Goal: Check status: Check status

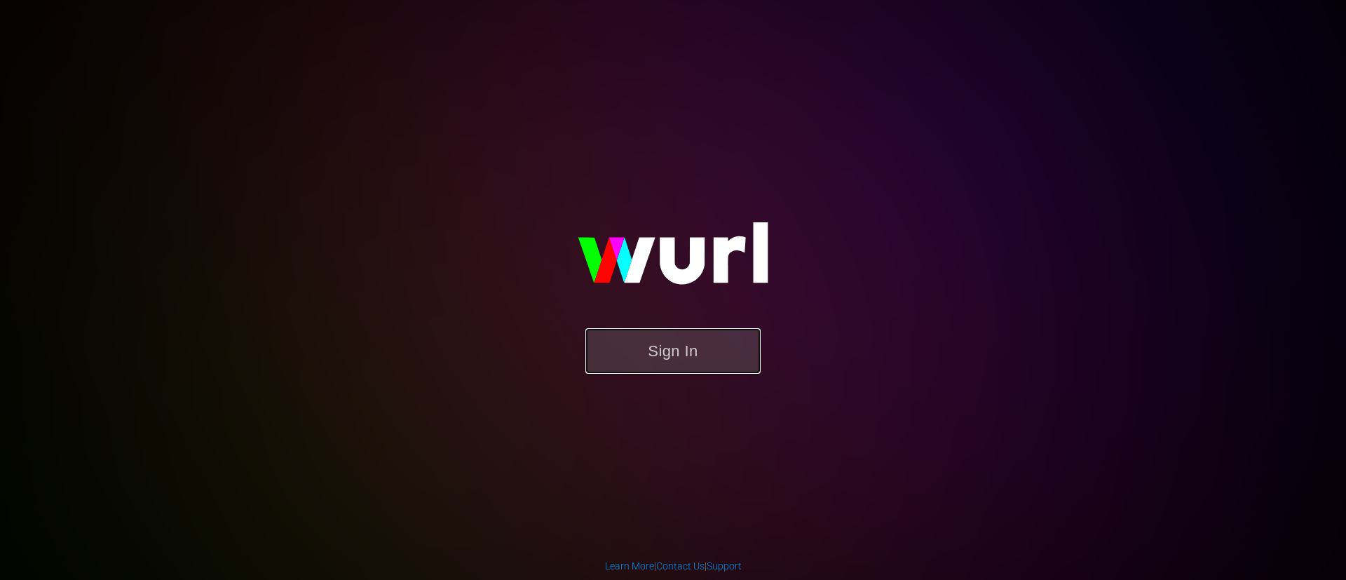
click at [697, 364] on button "Sign In" at bounding box center [672, 351] width 175 height 46
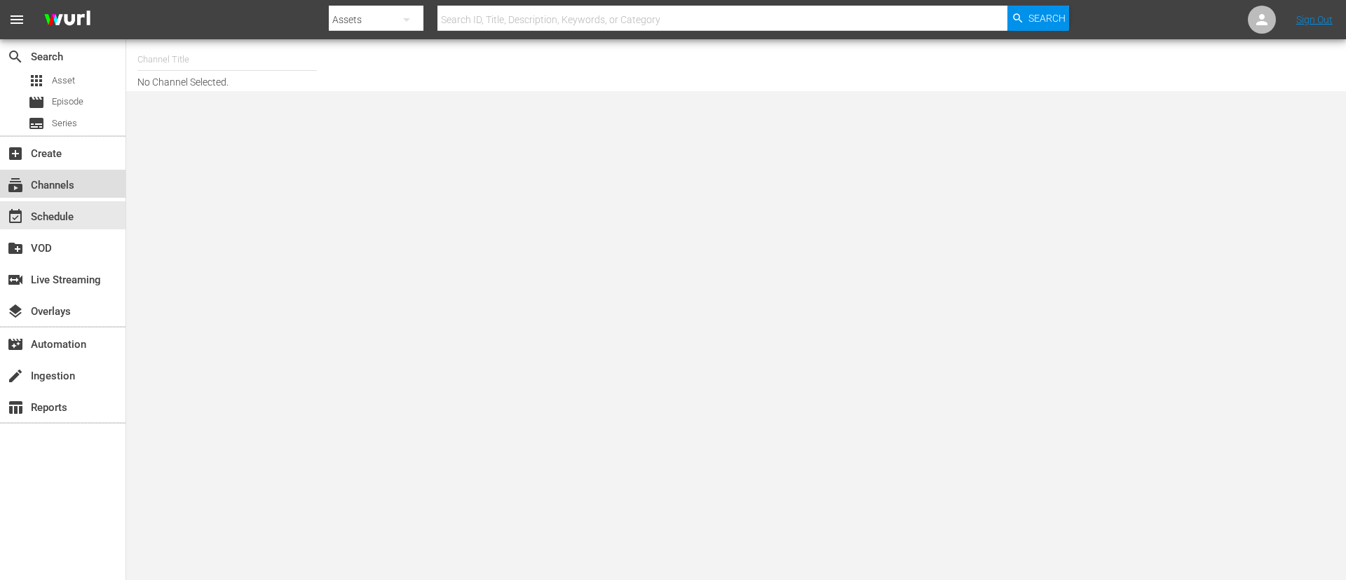
click at [50, 197] on div "subscriptions Channels" at bounding box center [62, 184] width 125 height 28
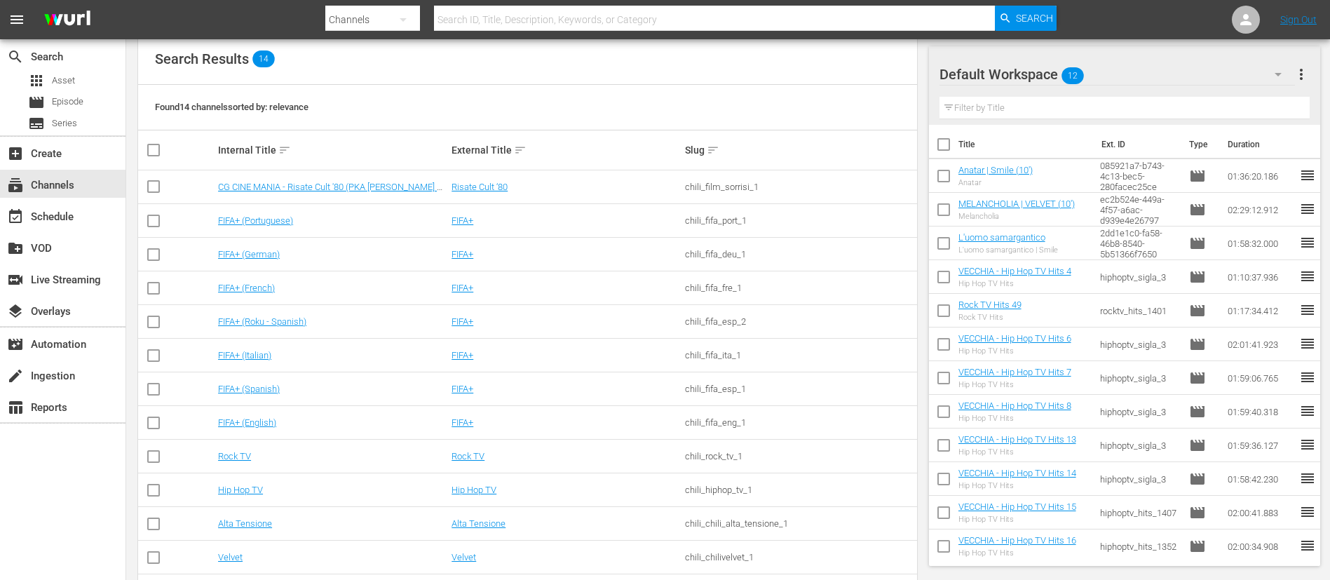
scroll to position [235, 0]
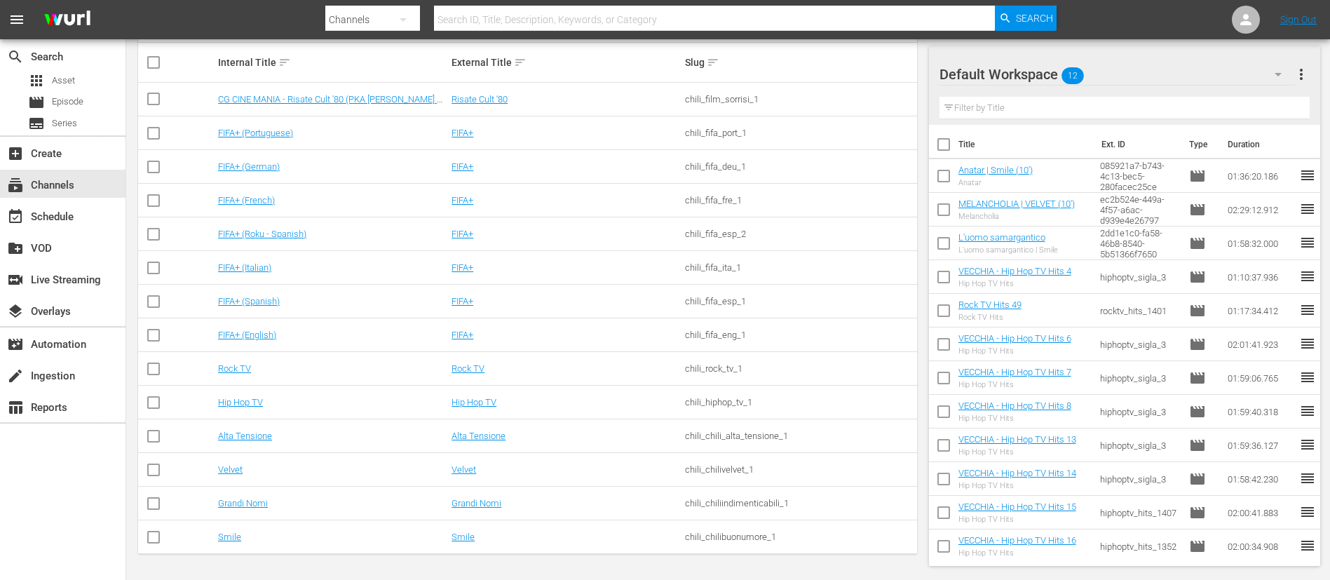
click at [230, 395] on td "Hip Hop TV" at bounding box center [332, 402] width 233 height 34
click at [231, 400] on link "Hip Hop TV" at bounding box center [240, 402] width 45 height 11
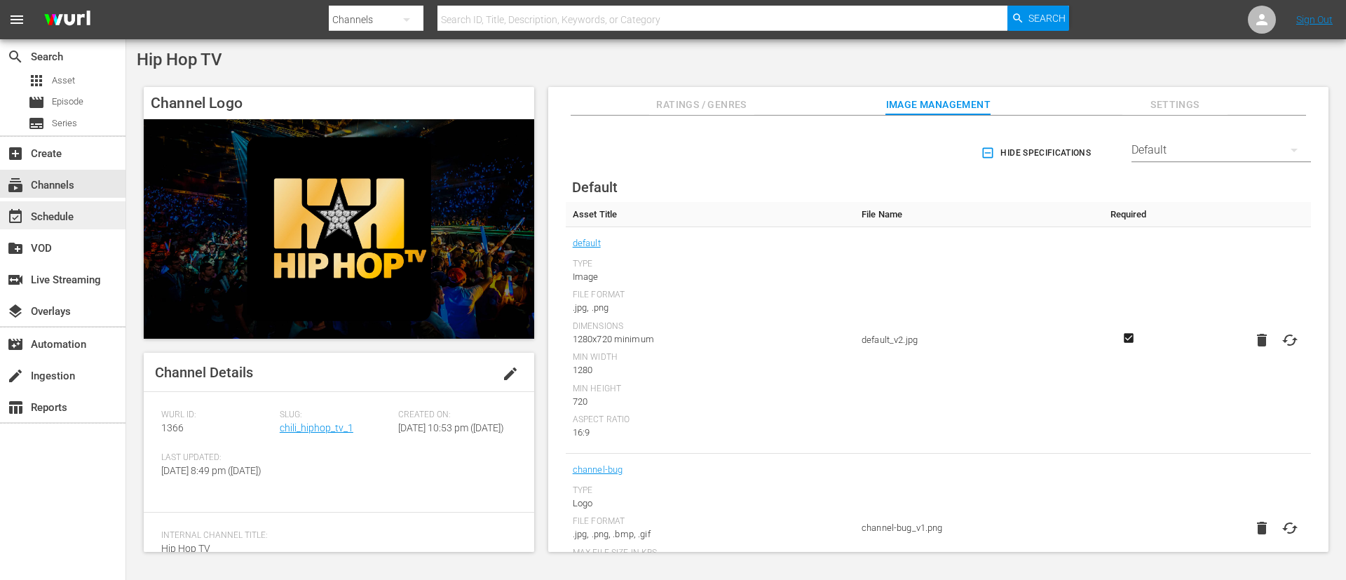
click at [90, 208] on div "event_available Schedule" at bounding box center [62, 215] width 125 height 28
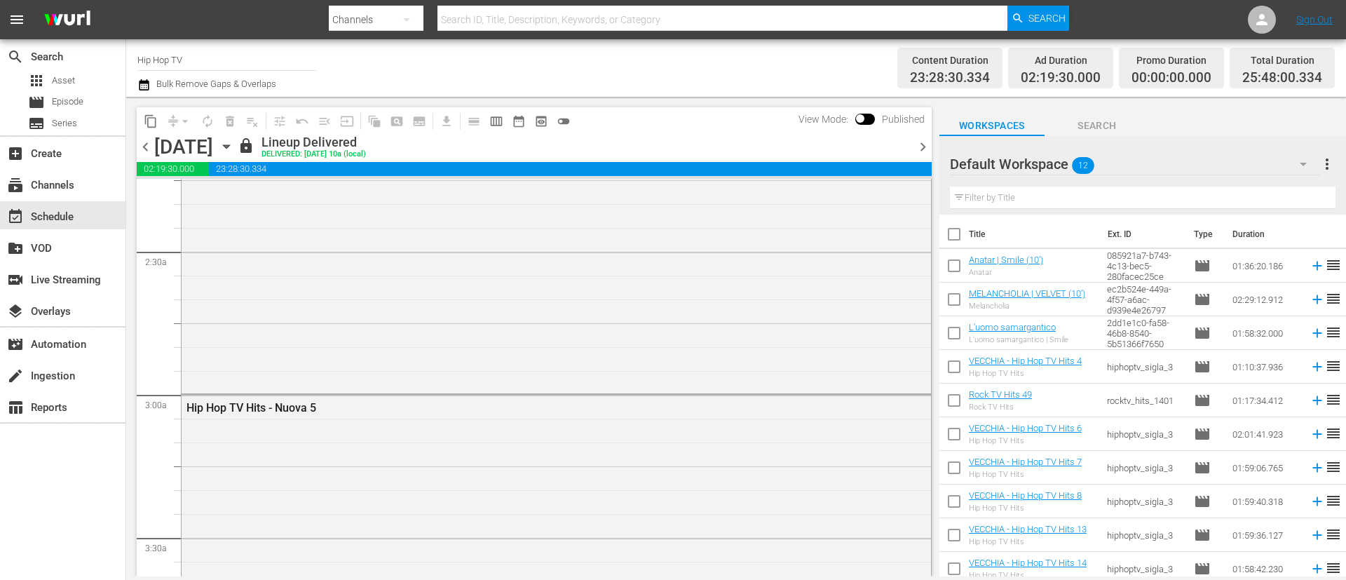
scroll to position [628, 0]
click at [922, 148] on span "chevron_right" at bounding box center [923, 147] width 18 height 18
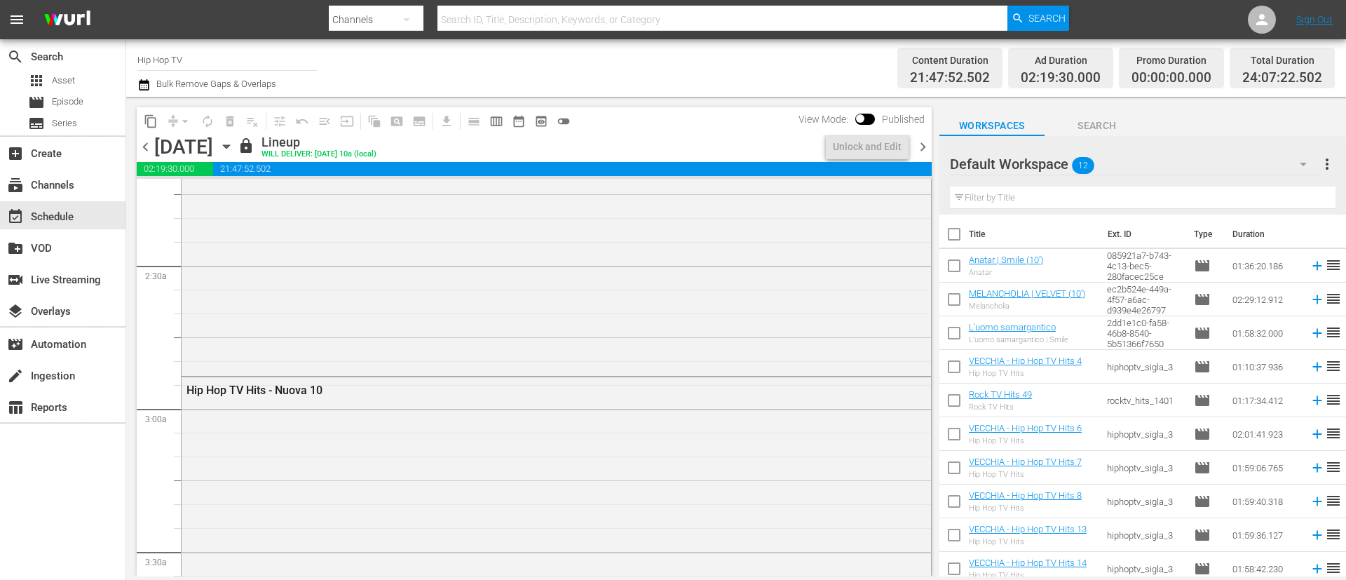
scroll to position [604, 0]
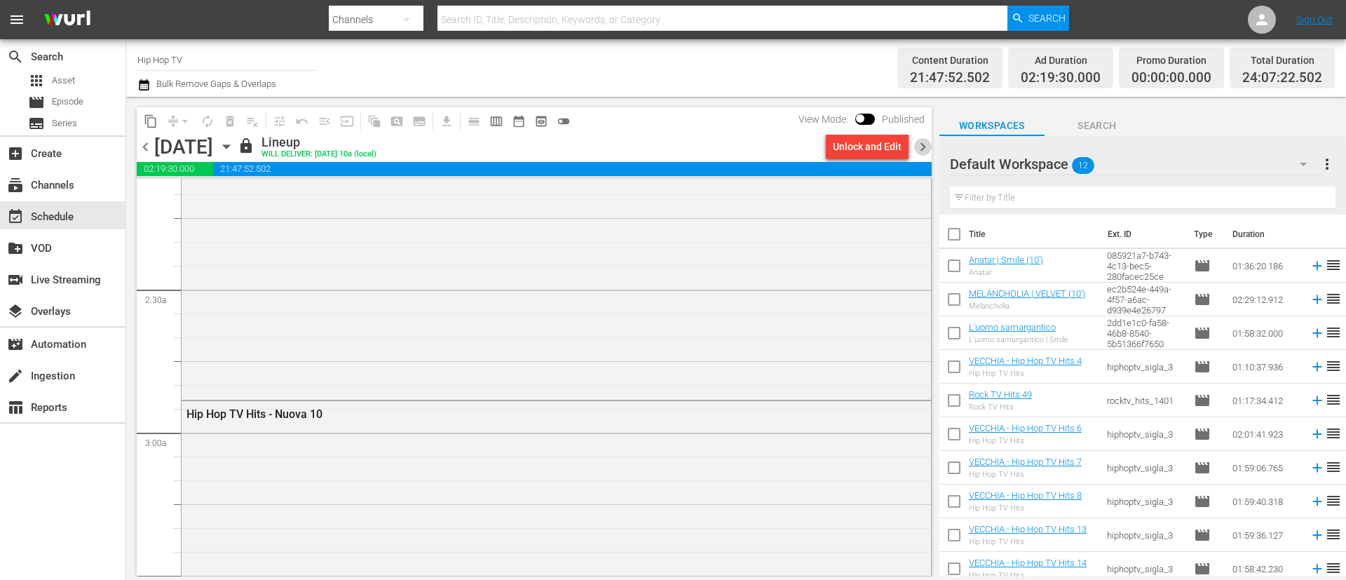
click at [922, 148] on span "chevron_right" at bounding box center [923, 147] width 18 height 18
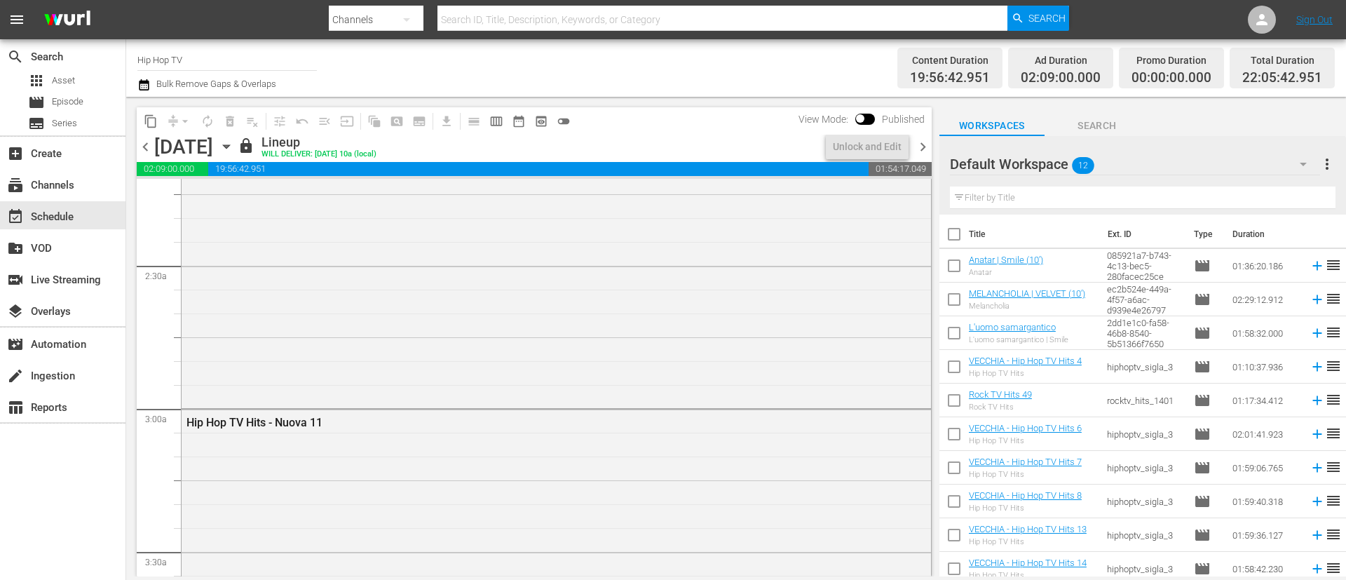
scroll to position [604, 0]
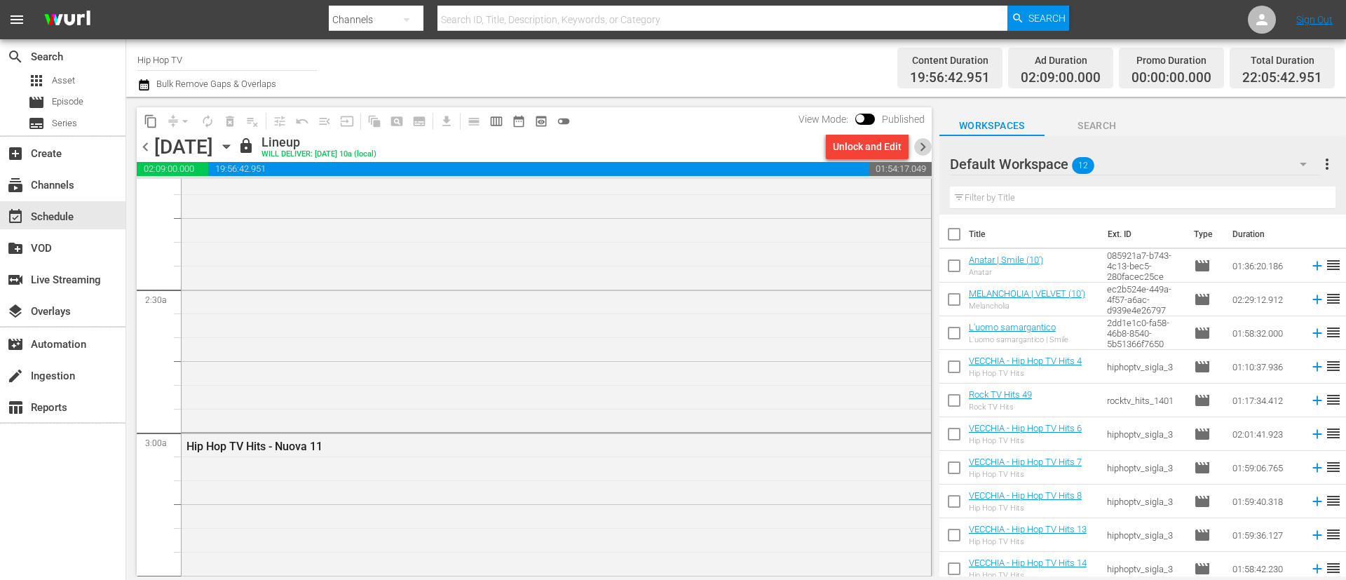
click at [925, 145] on span "chevron_right" at bounding box center [923, 147] width 18 height 18
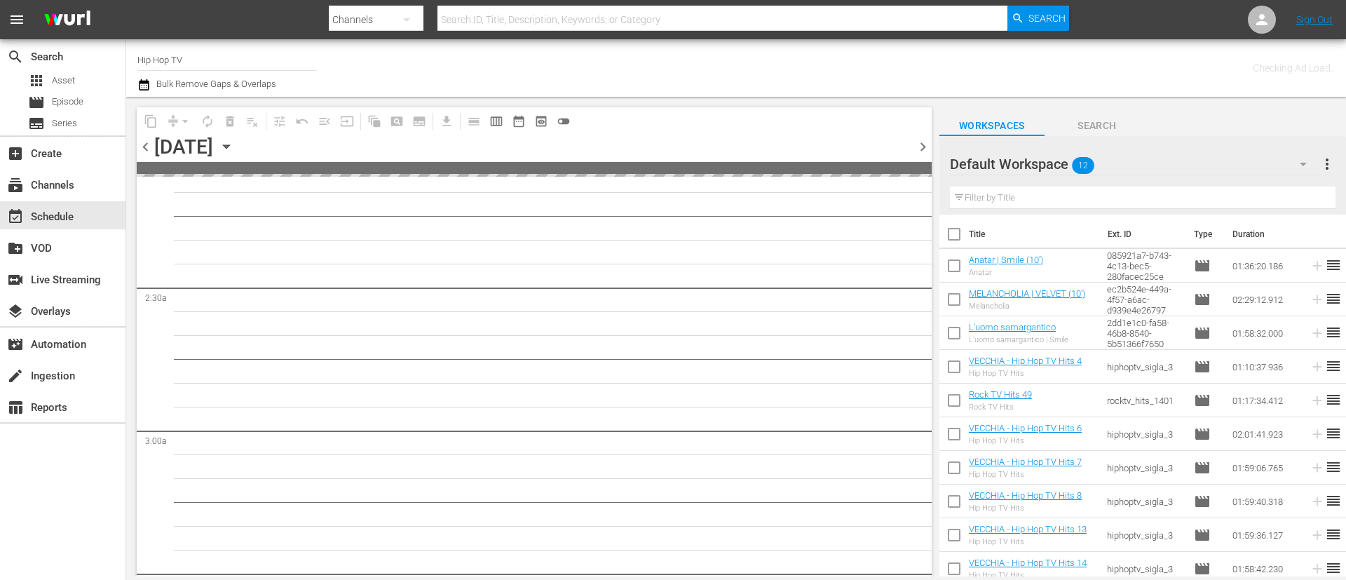
scroll to position [628, 0]
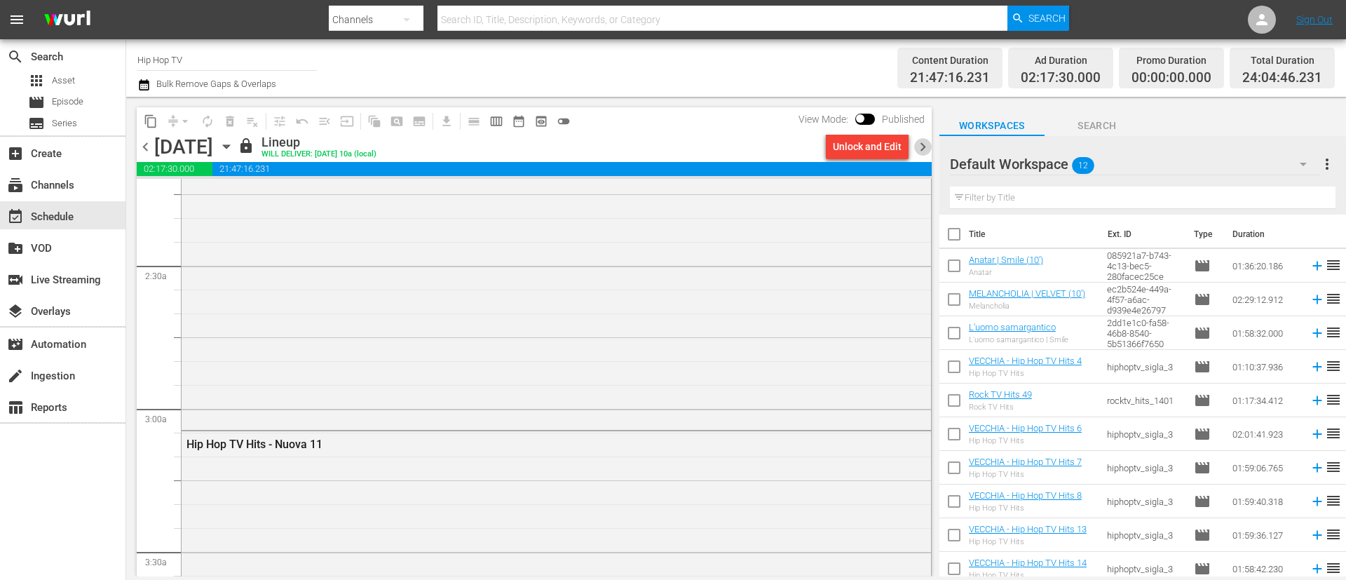
click at [928, 149] on span "chevron_right" at bounding box center [923, 147] width 18 height 18
click at [920, 143] on span "chevron_right" at bounding box center [923, 147] width 18 height 18
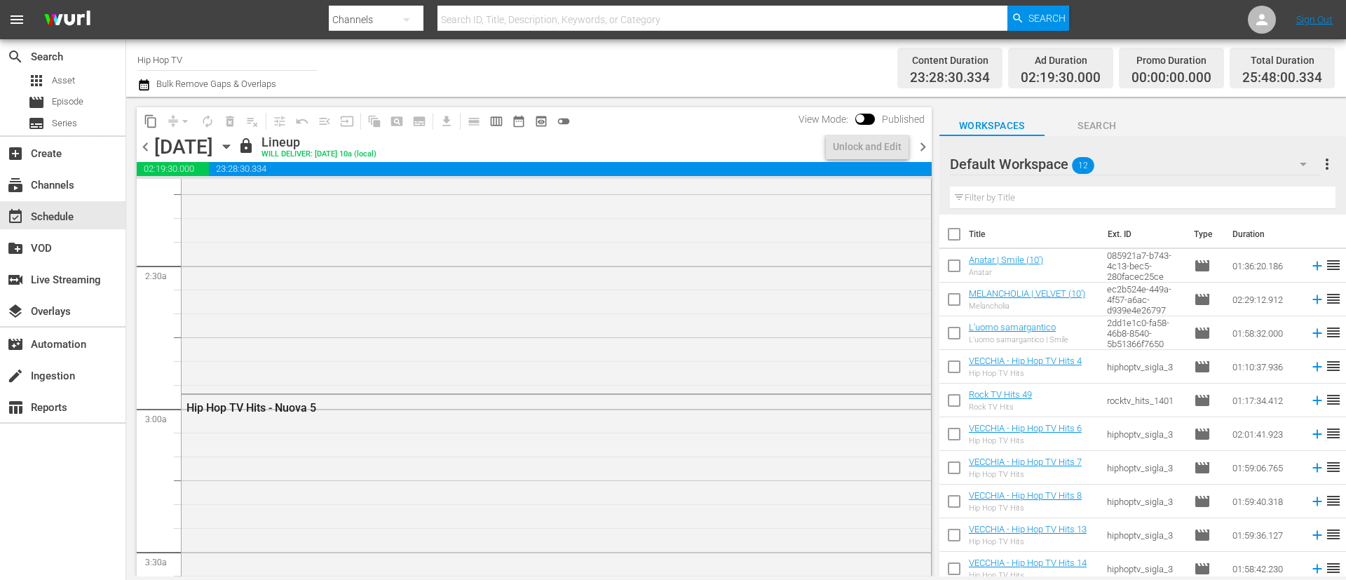
scroll to position [580, 0]
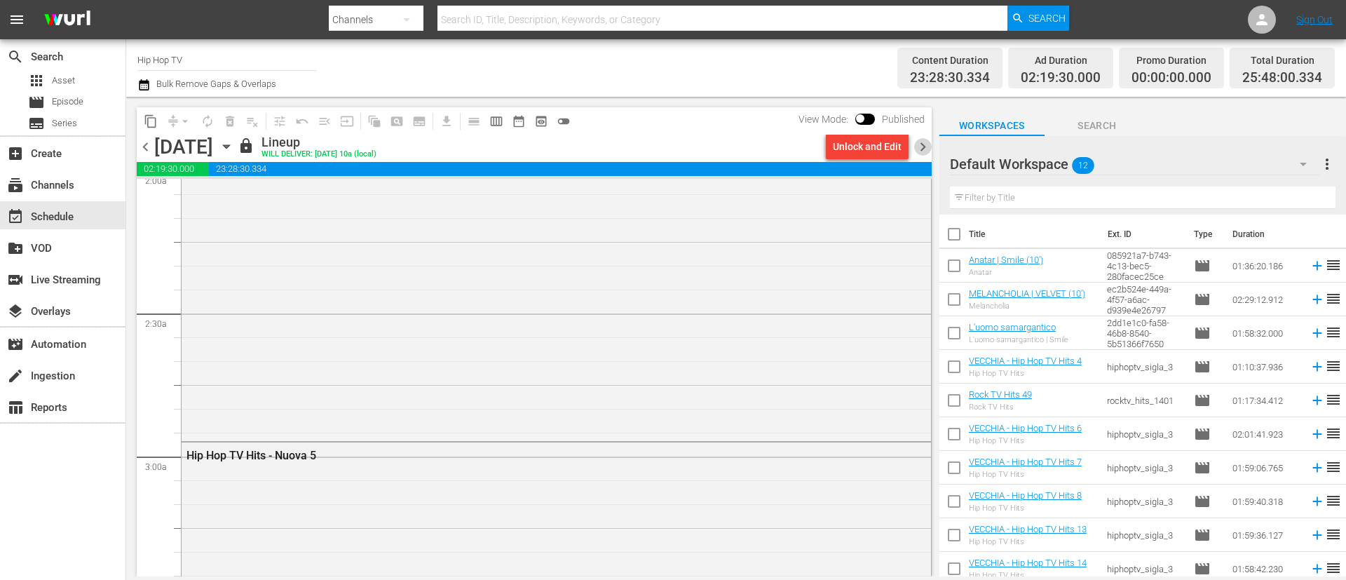
click at [920, 143] on span "chevron_right" at bounding box center [923, 147] width 18 height 18
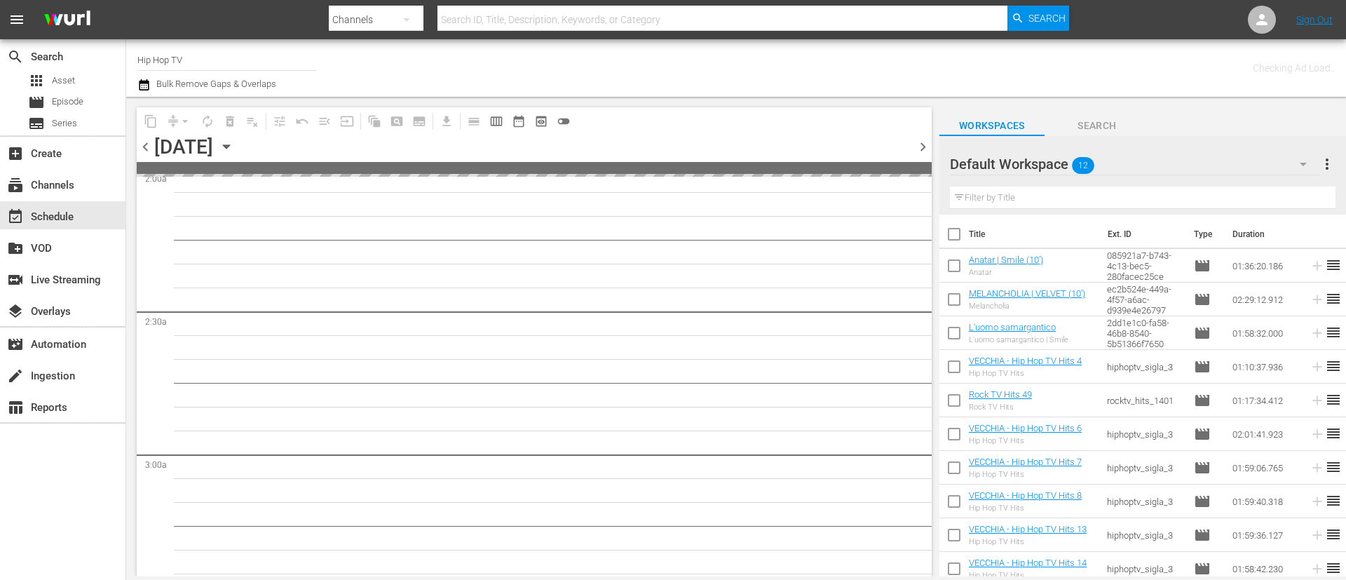
scroll to position [628, 0]
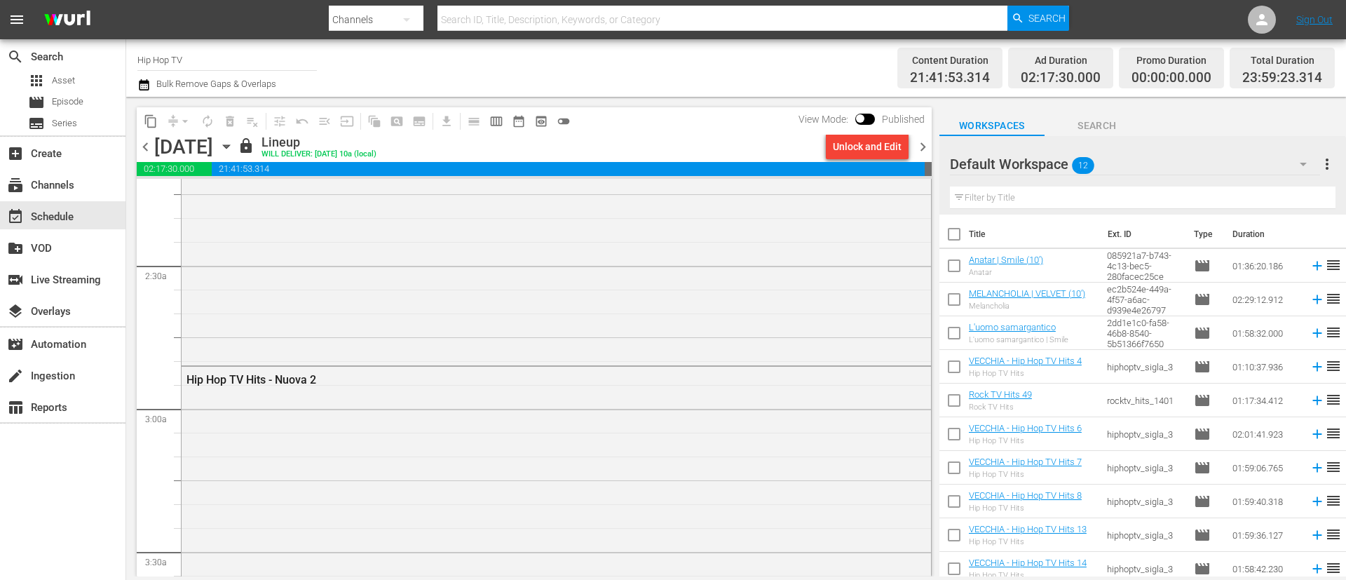
click at [933, 142] on div "content_copy compress arrow_drop_down autorenew_outlined delete_forever_outline…" at bounding box center [530, 336] width 809 height 479
click at [918, 146] on span "chevron_right" at bounding box center [923, 147] width 18 height 18
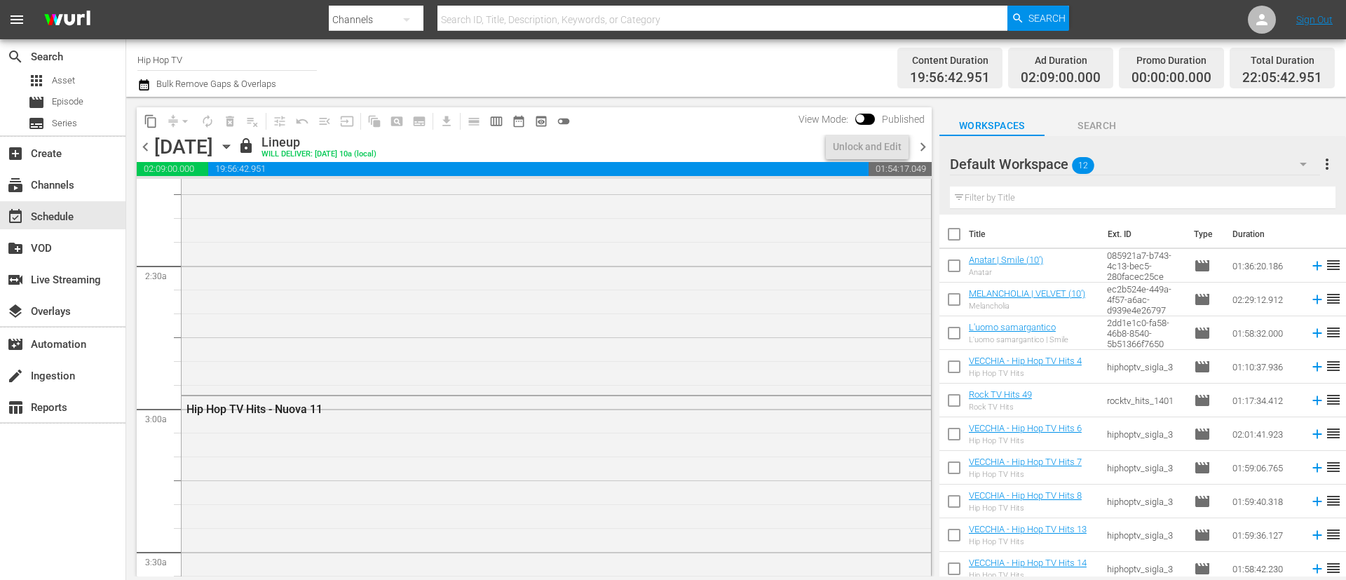
scroll to position [604, 0]
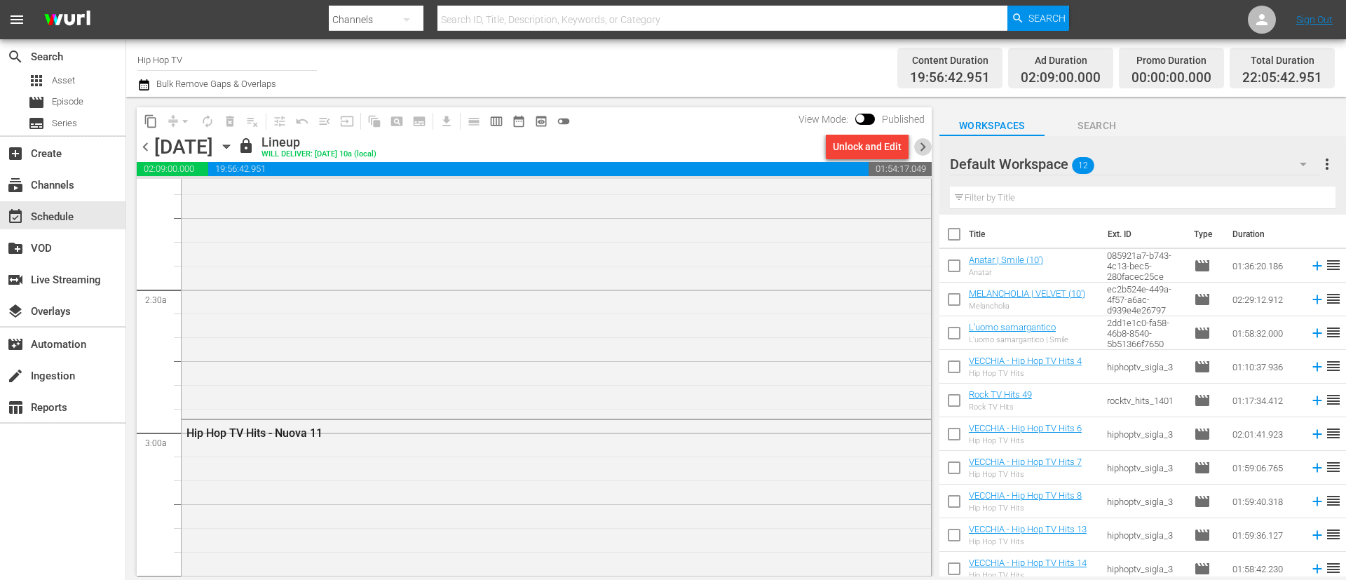
click at [918, 146] on span "chevron_right" at bounding box center [923, 147] width 18 height 18
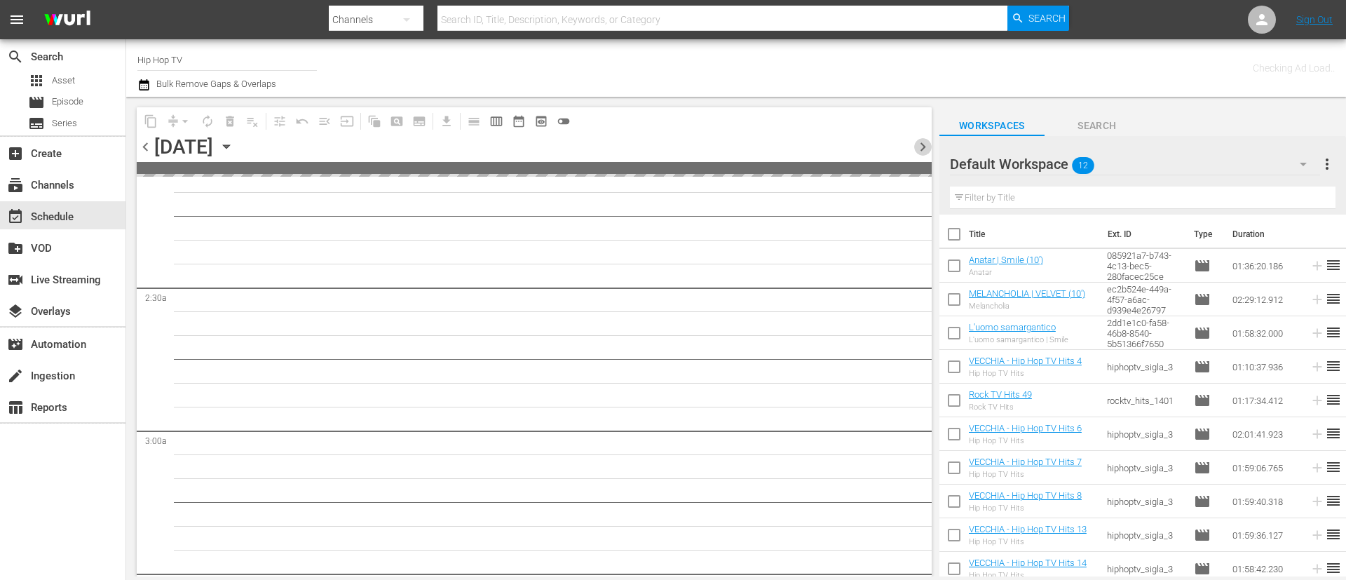
click at [918, 146] on span "chevron_right" at bounding box center [923, 147] width 18 height 18
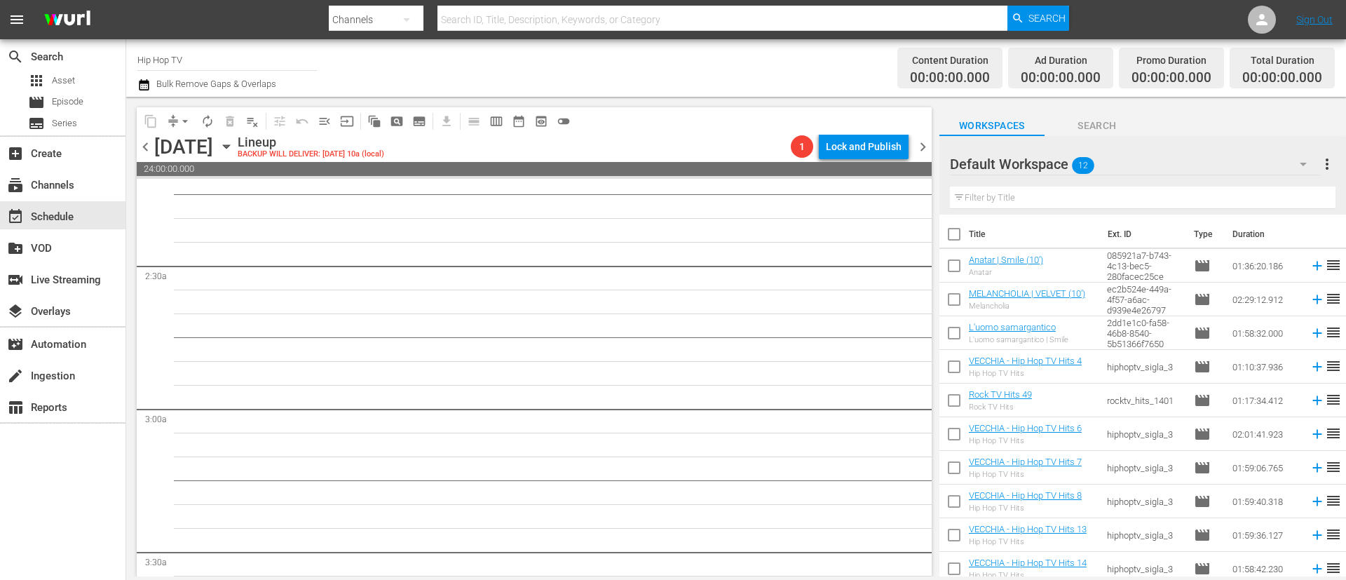
scroll to position [604, 0]
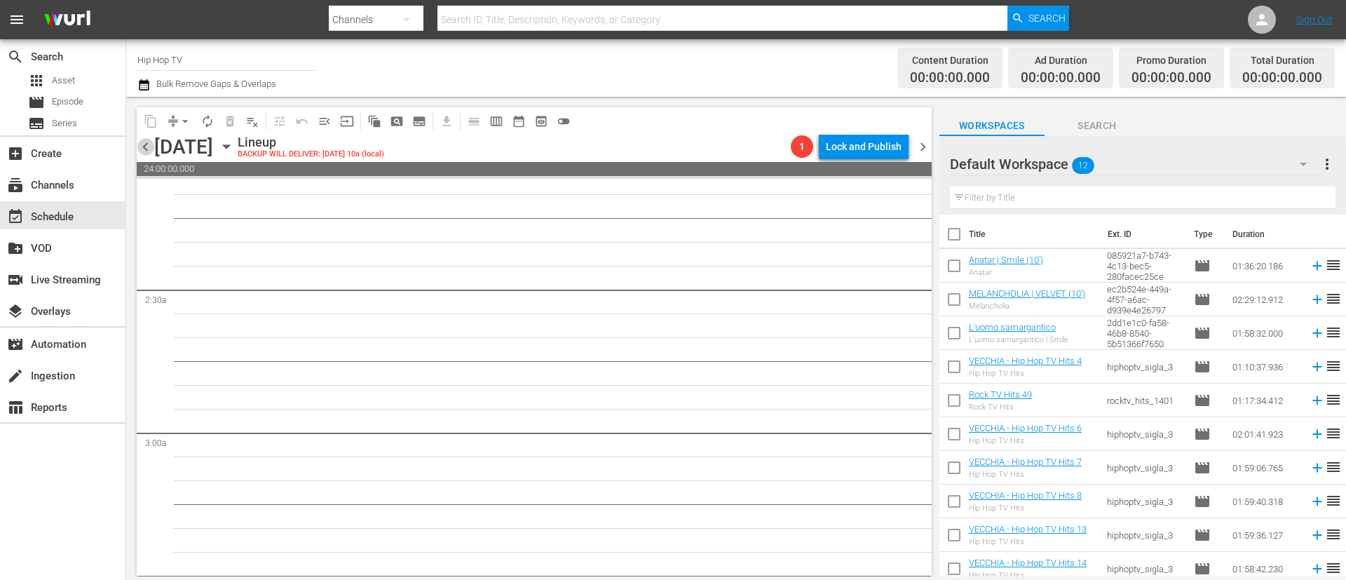
click at [143, 151] on span "chevron_left" at bounding box center [146, 147] width 18 height 18
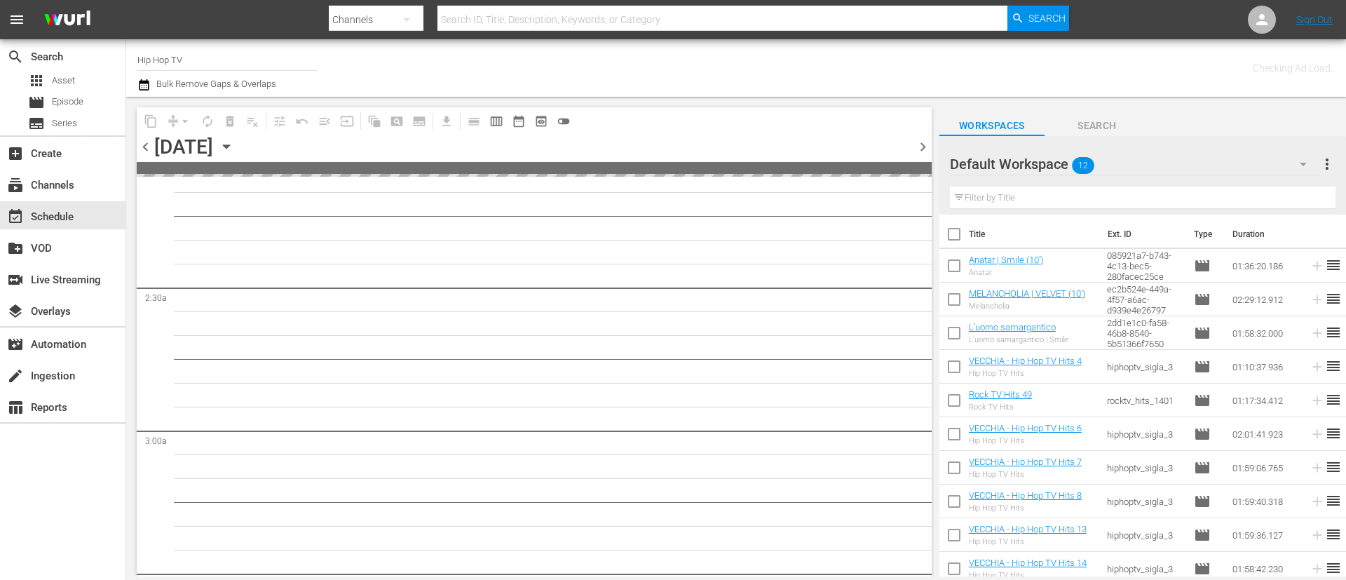
scroll to position [628, 0]
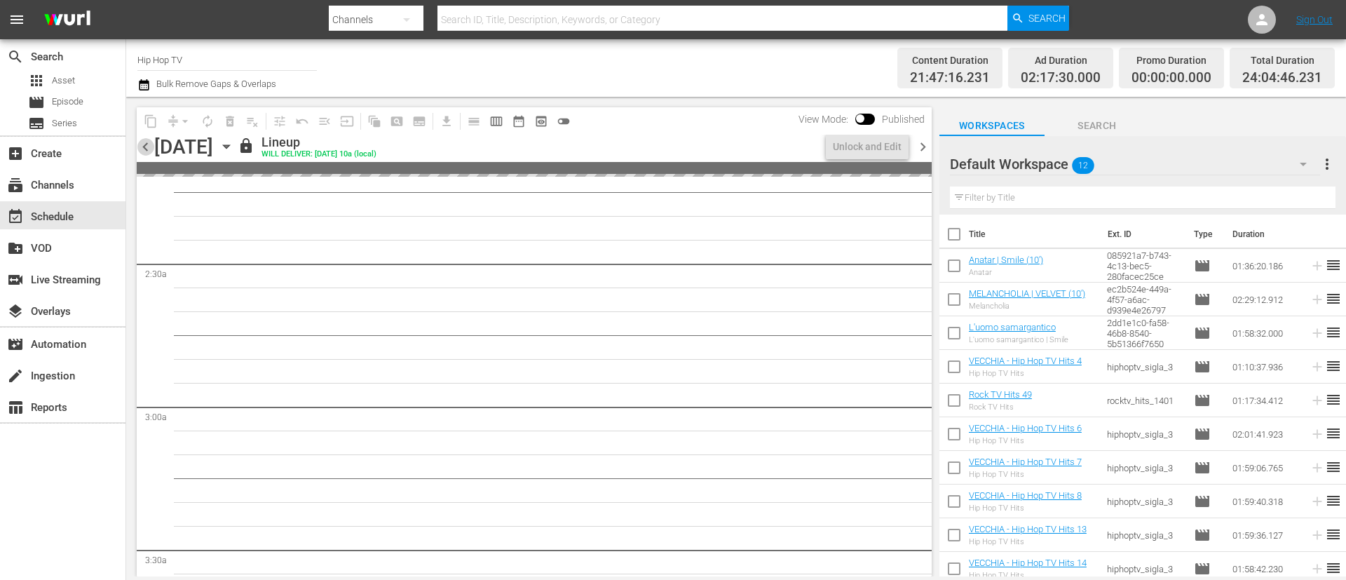
click at [143, 151] on span "chevron_left" at bounding box center [146, 147] width 18 height 18
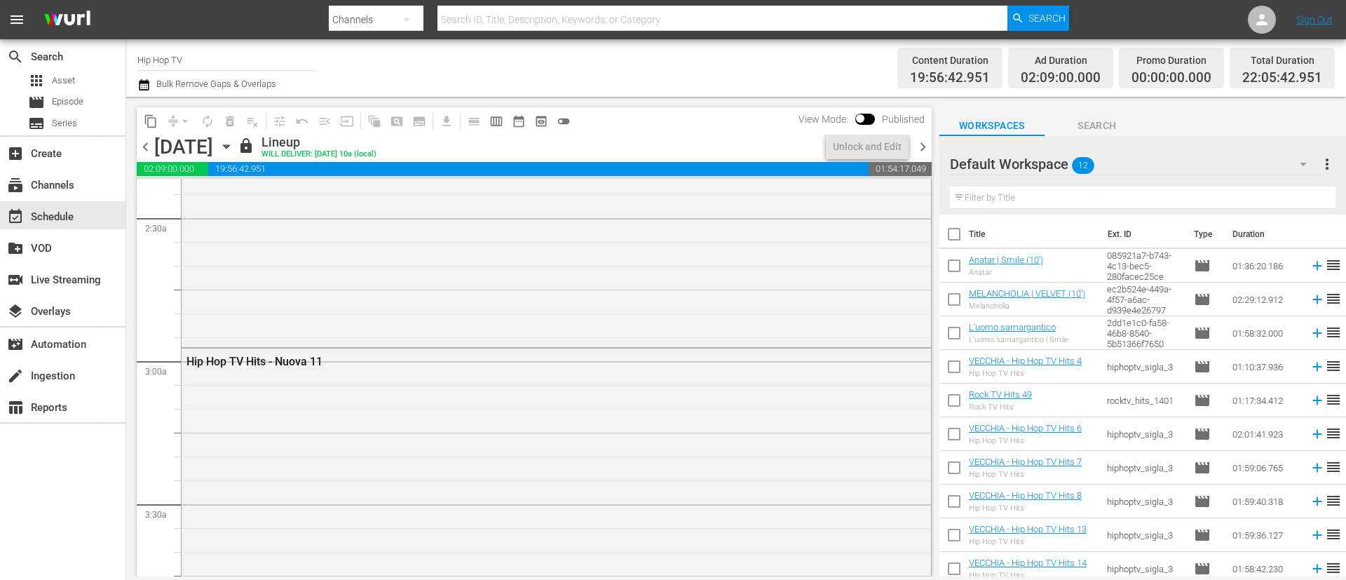
scroll to position [652, 0]
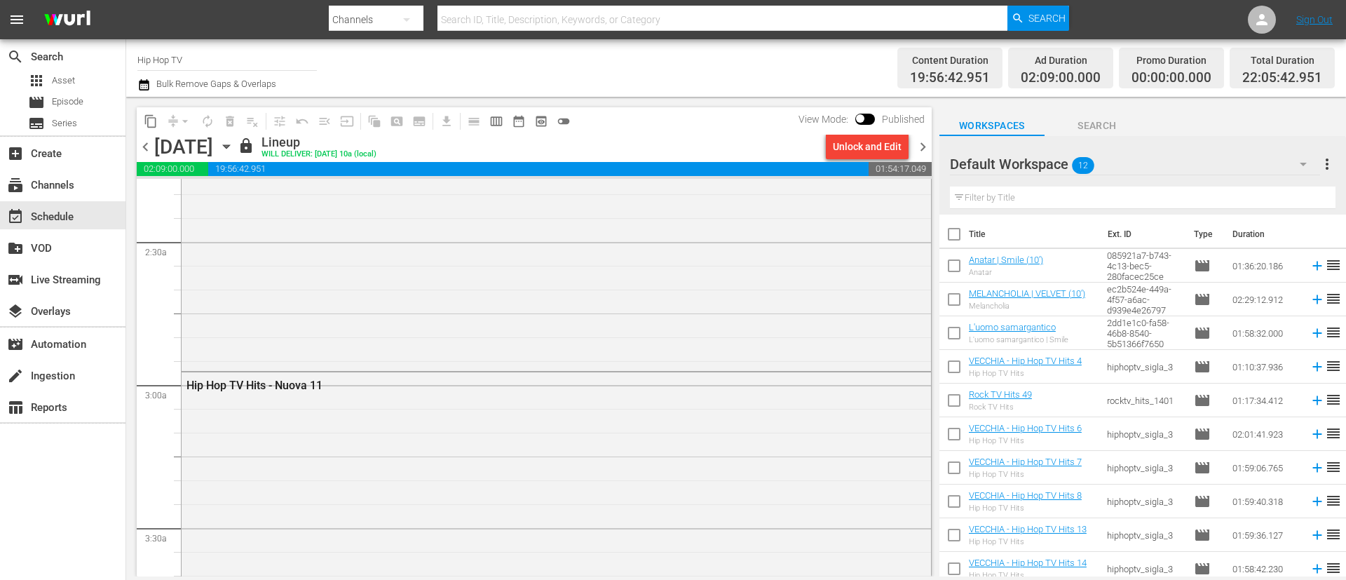
click at [922, 149] on span "chevron_right" at bounding box center [923, 147] width 18 height 18
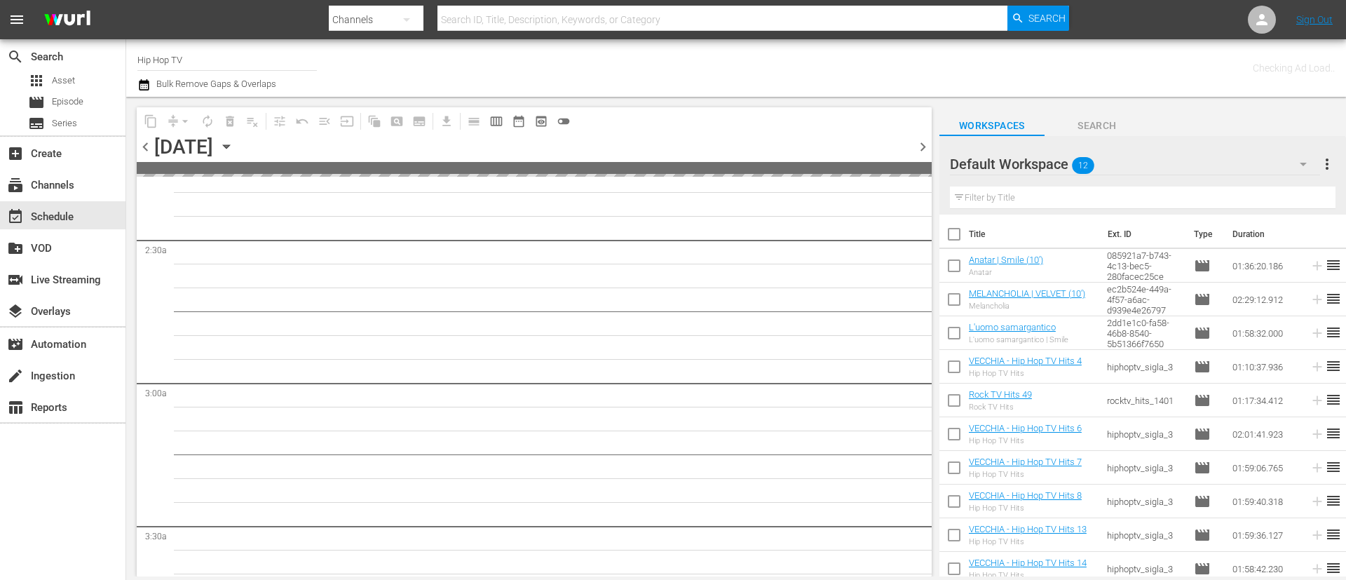
scroll to position [676, 0]
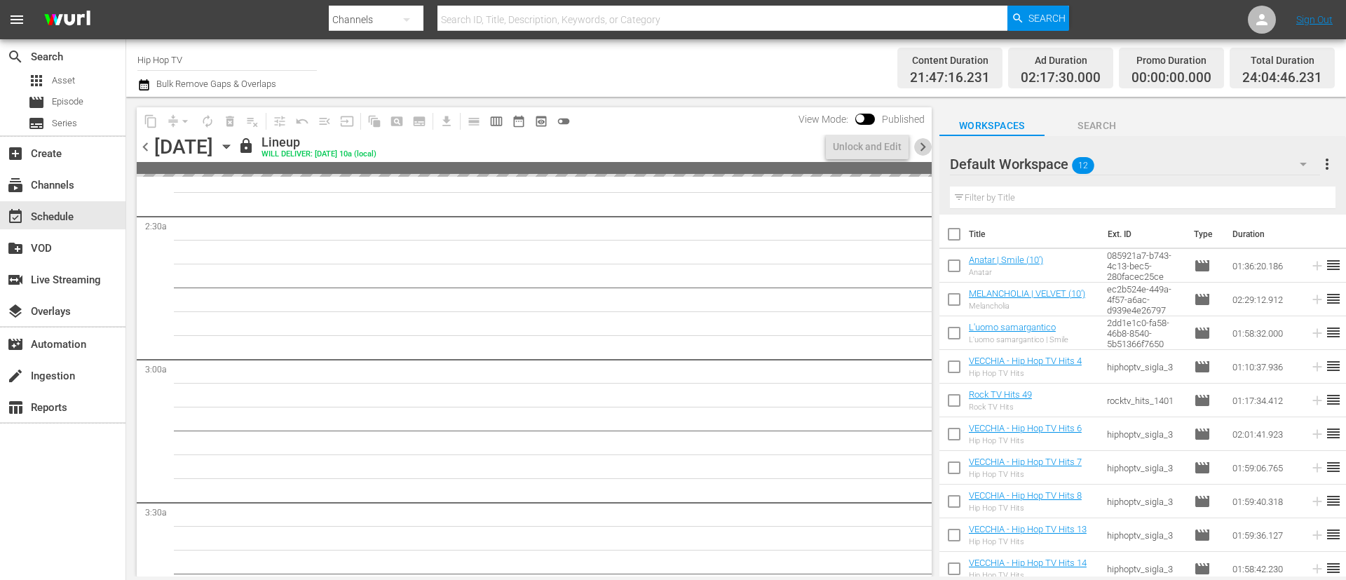
click at [922, 149] on span "chevron_right" at bounding box center [923, 147] width 18 height 18
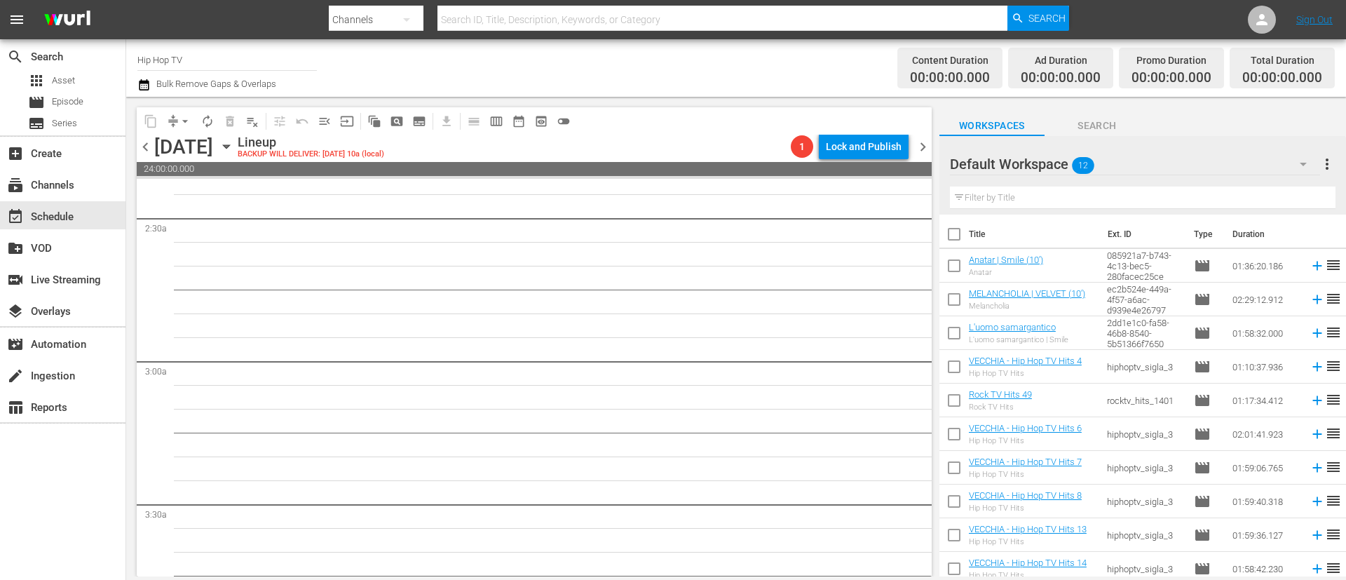
scroll to position [652, 0]
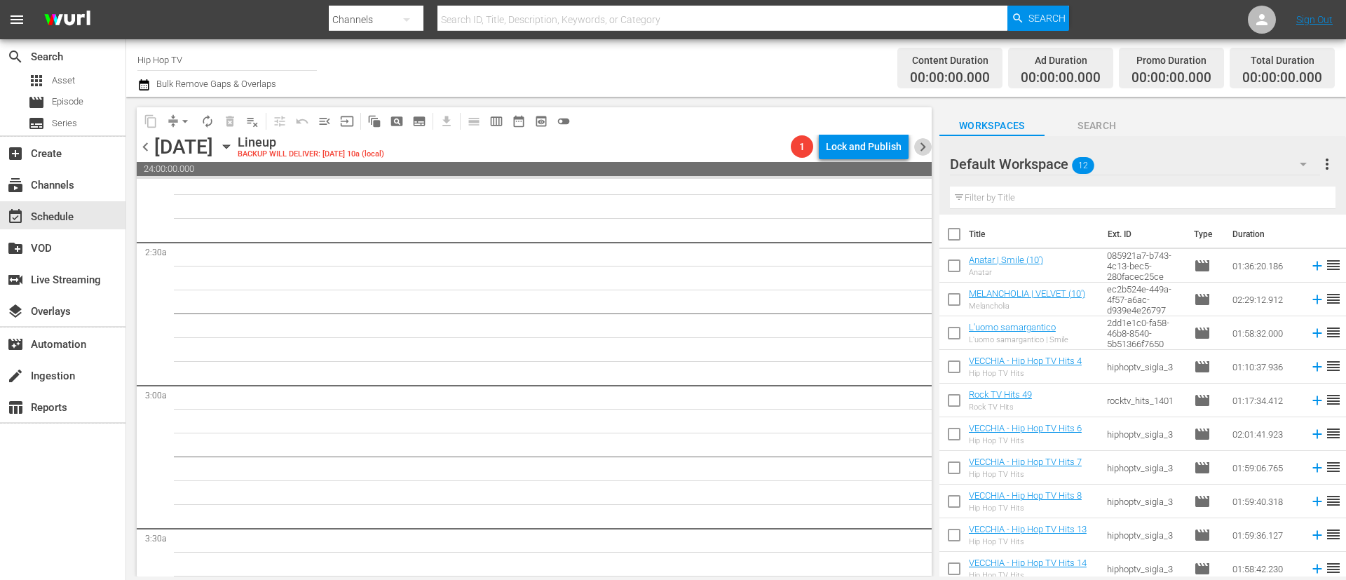
click at [922, 149] on span "chevron_right" at bounding box center [923, 147] width 18 height 18
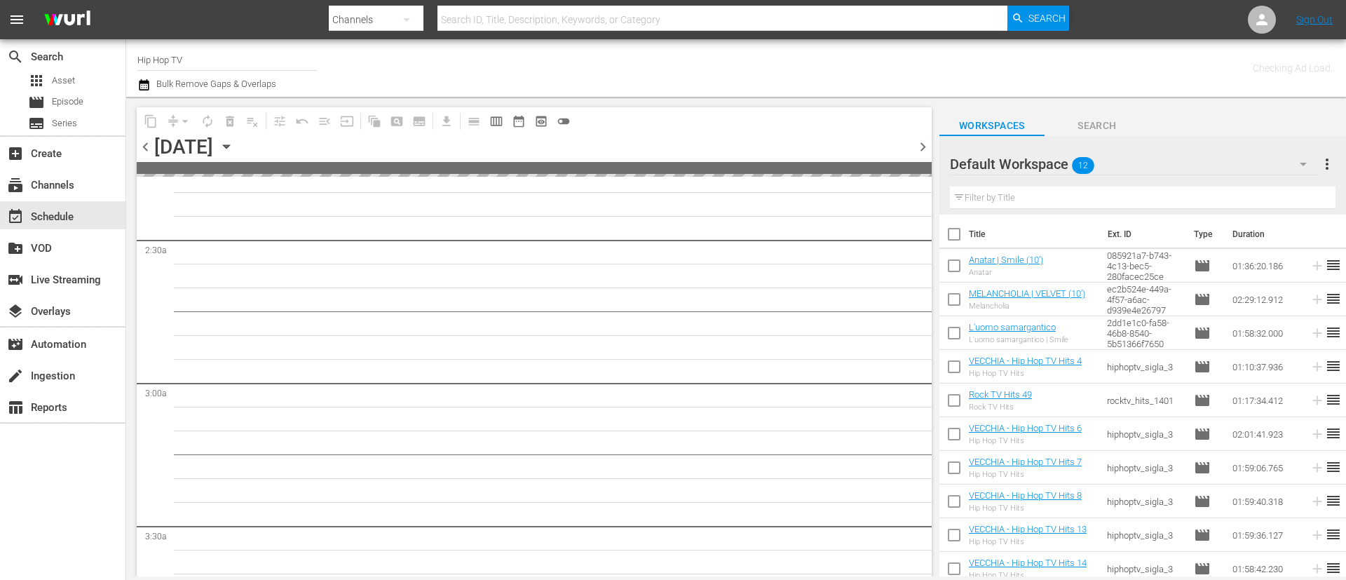
scroll to position [676, 0]
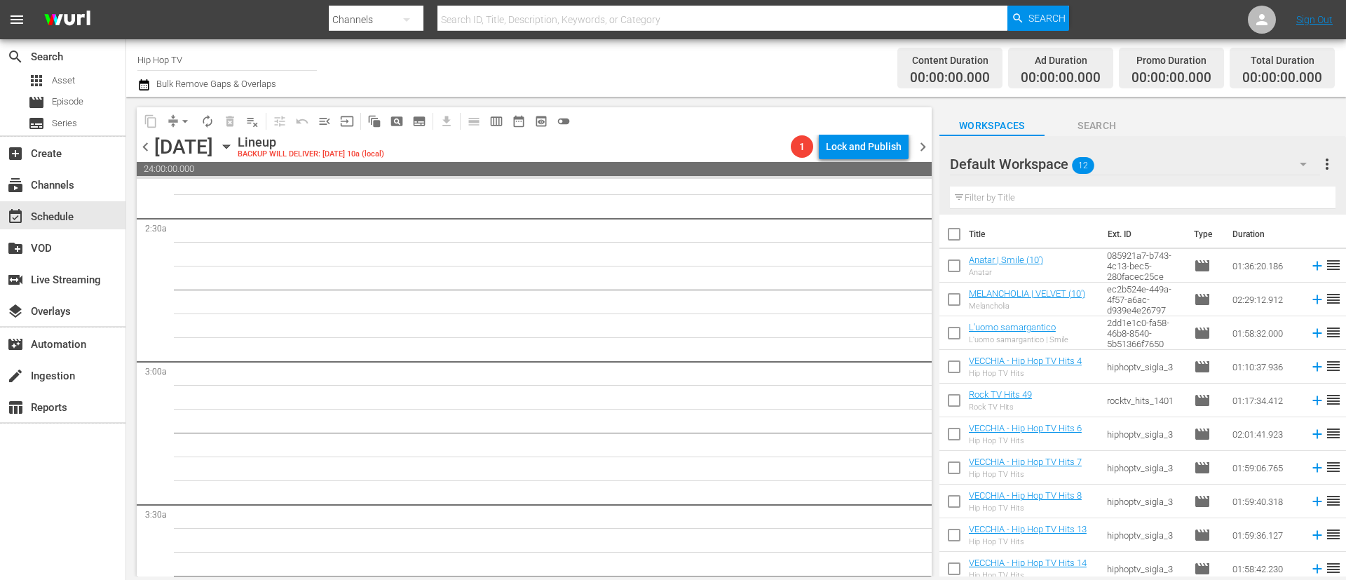
click at [148, 149] on span "chevron_left" at bounding box center [146, 147] width 18 height 18
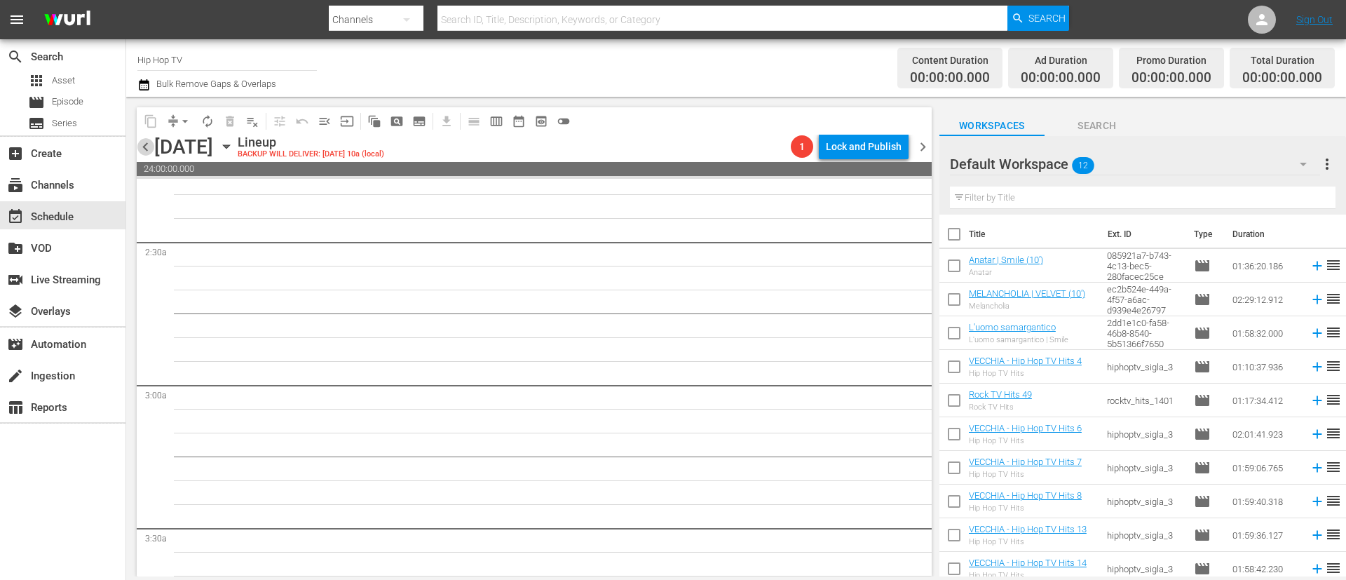
click at [148, 149] on span "chevron_left" at bounding box center [146, 147] width 18 height 18
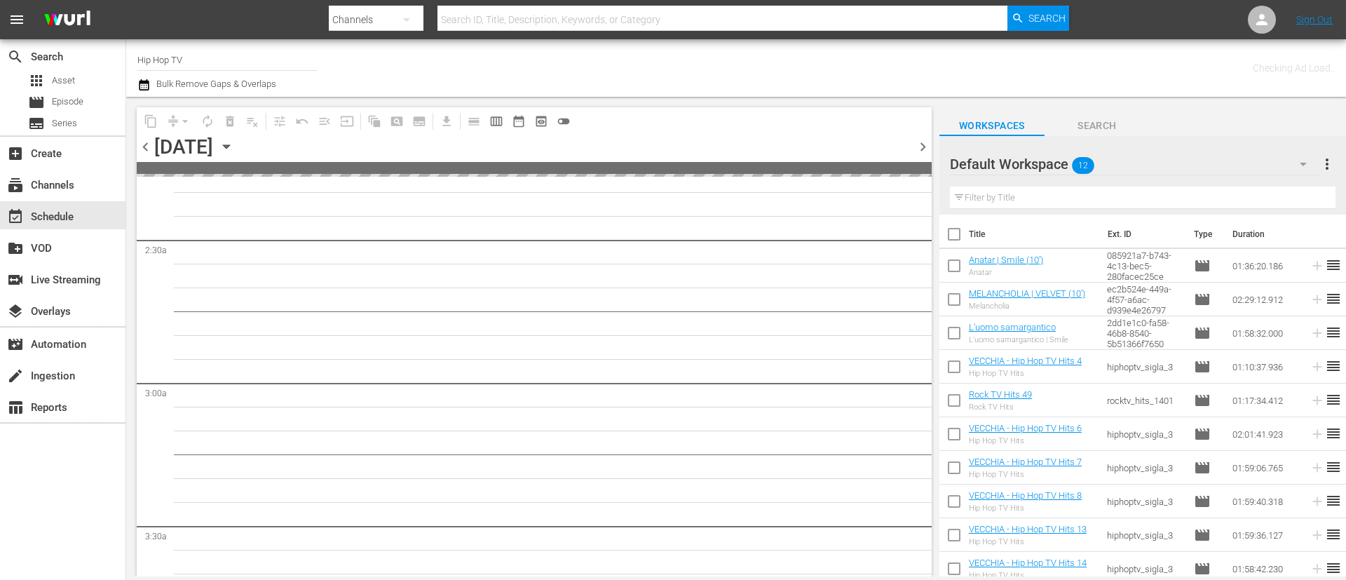
scroll to position [676, 0]
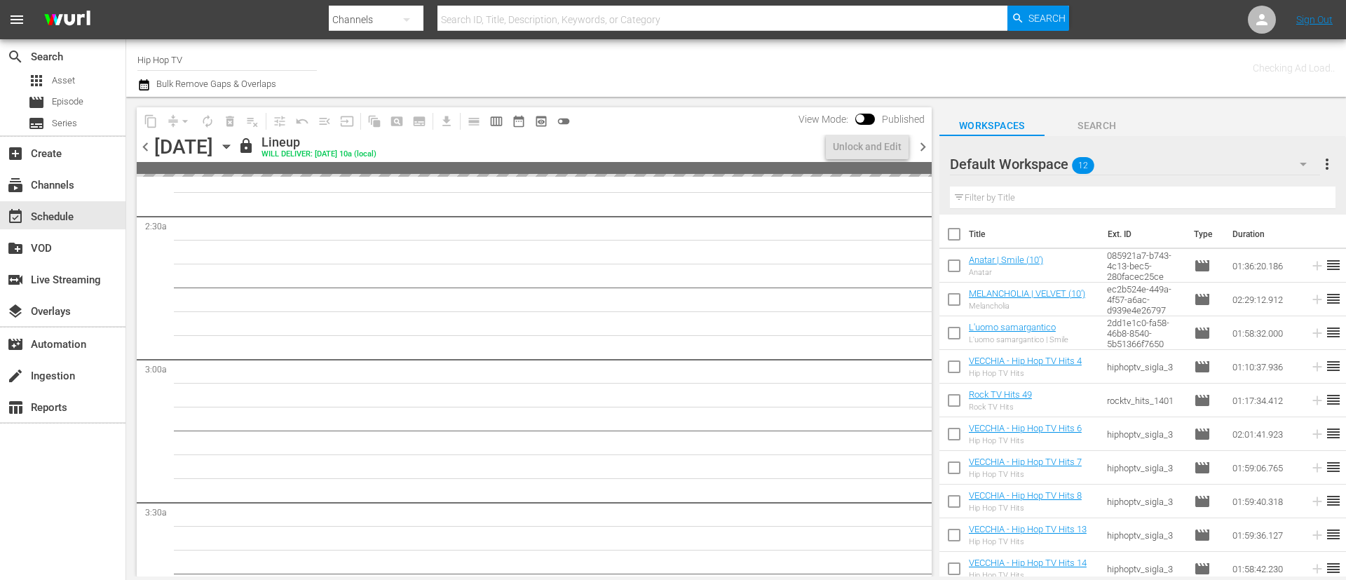
click at [148, 149] on span "chevron_left" at bounding box center [146, 147] width 18 height 18
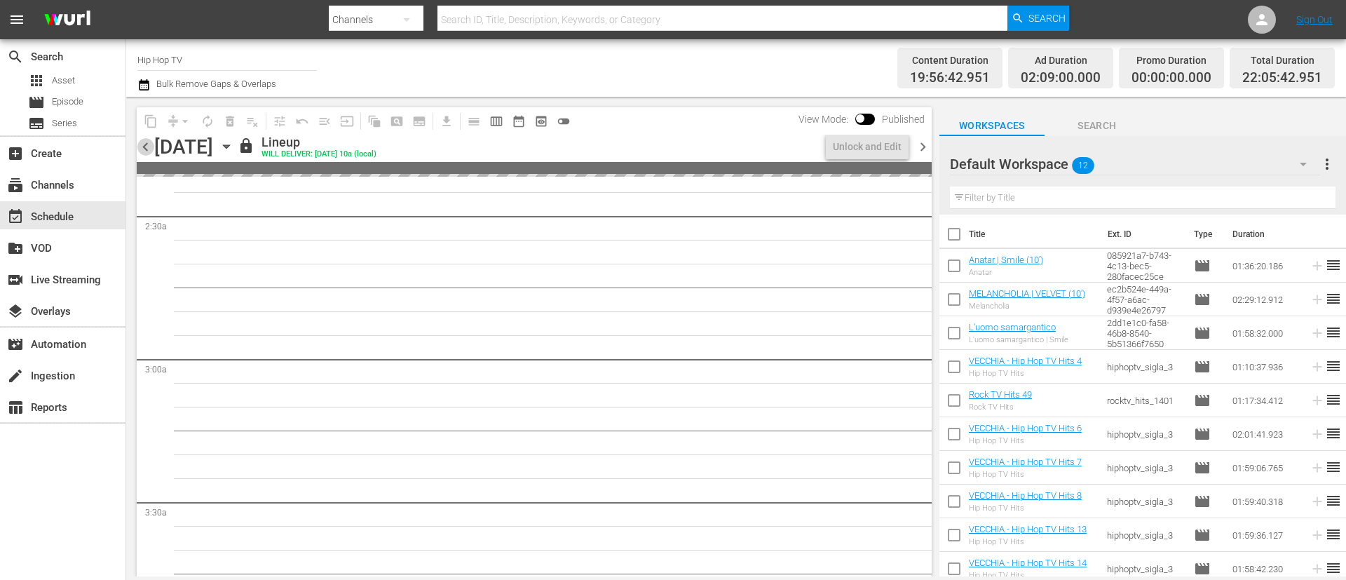
click at [148, 149] on span "chevron_left" at bounding box center [146, 147] width 18 height 18
